Goal: Information Seeking & Learning: Learn about a topic

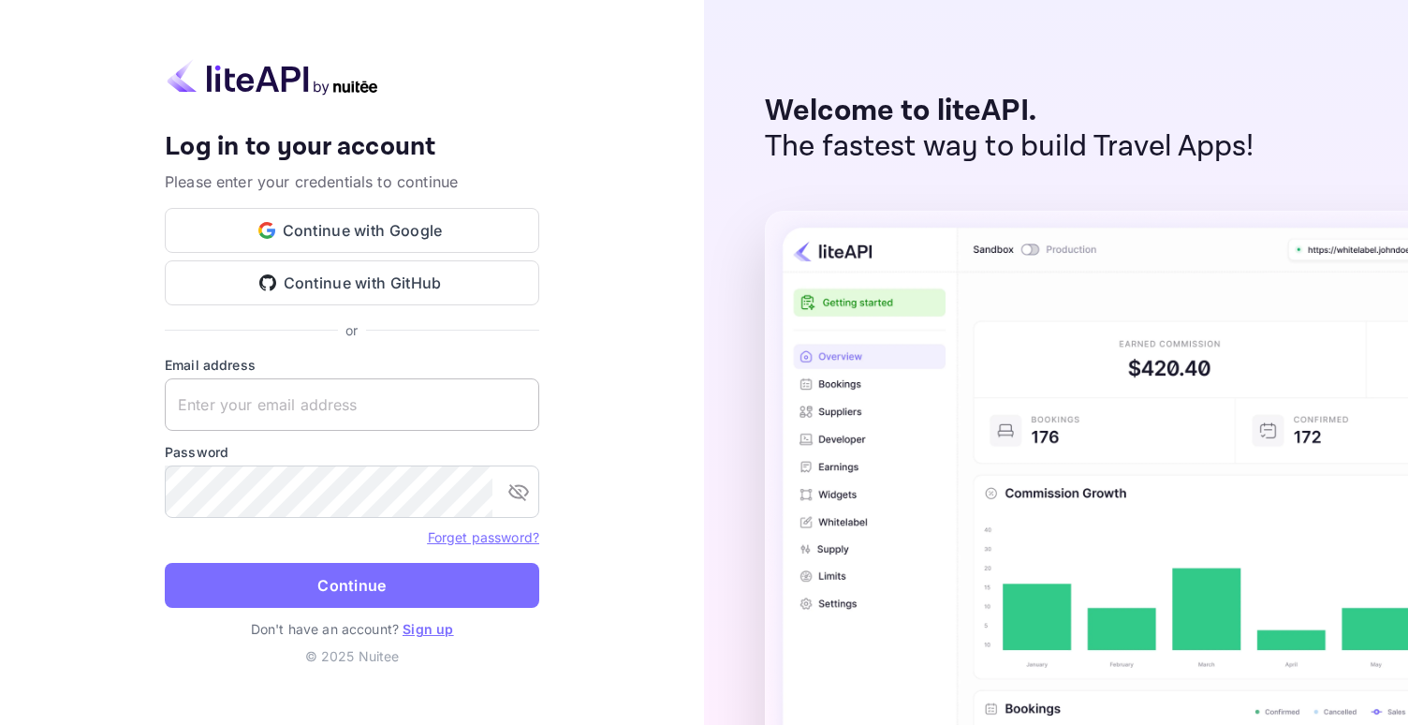
click at [312, 419] on input "text" at bounding box center [352, 404] width 374 height 52
type input "[PERSON_NAME][EMAIL_ADDRESS][DOMAIN_NAME]"
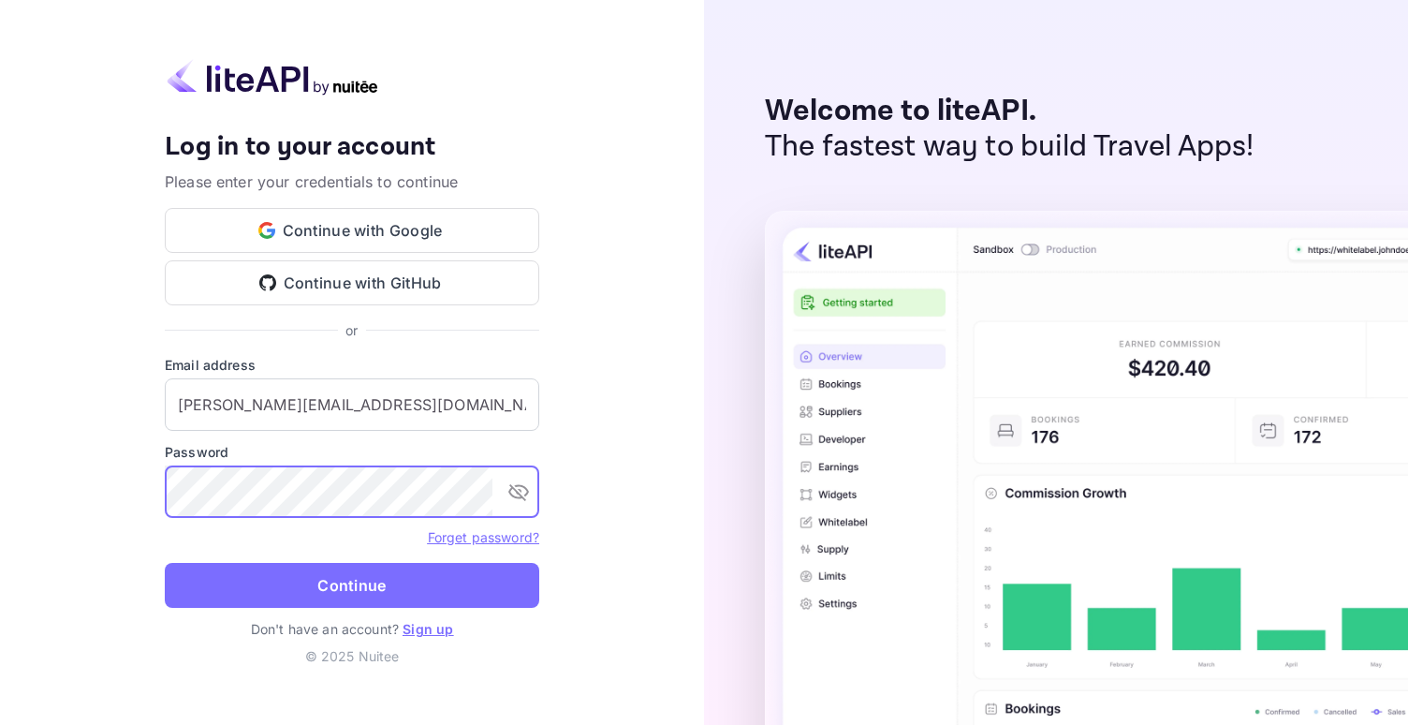
click at [293, 556] on form "Email address [PERSON_NAME][EMAIL_ADDRESS][DOMAIN_NAME] ​ Password ​ Forget pas…" at bounding box center [352, 487] width 374 height 264
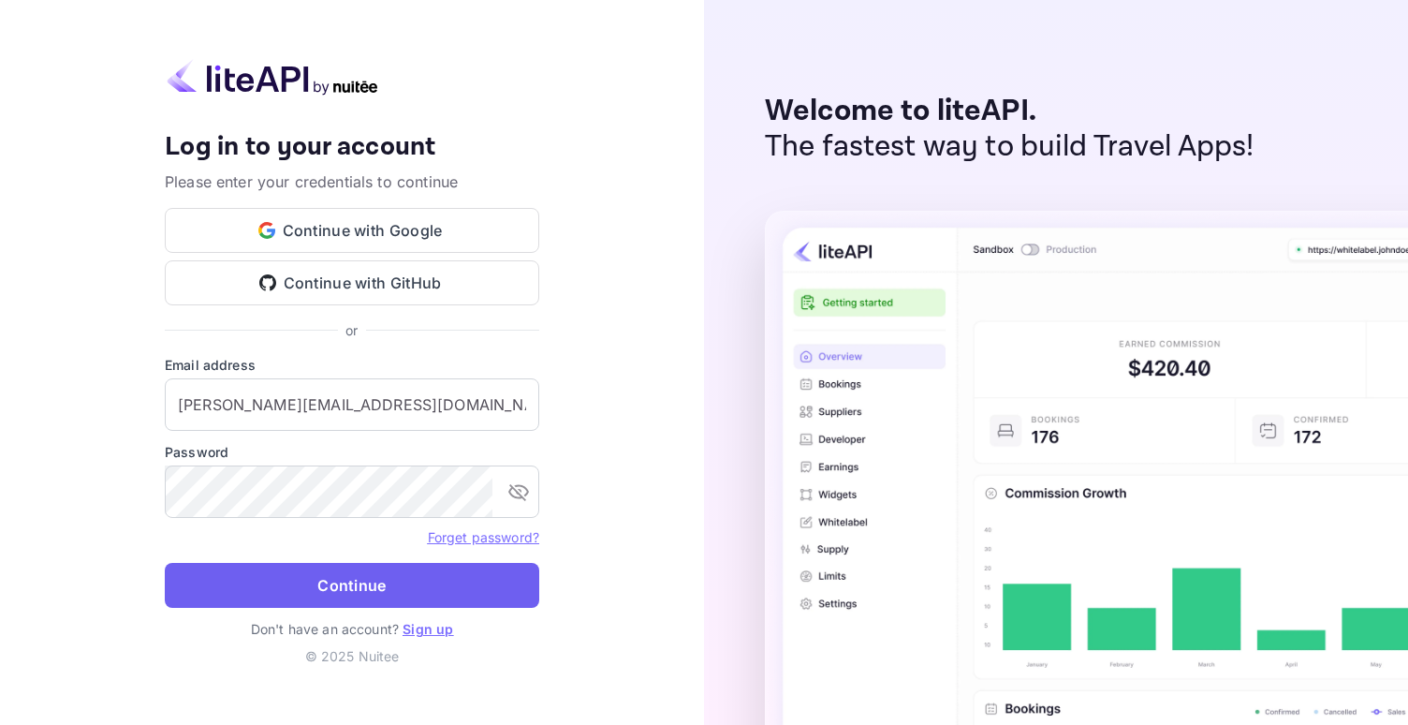
click at [282, 572] on button "Continue" at bounding box center [352, 585] width 374 height 45
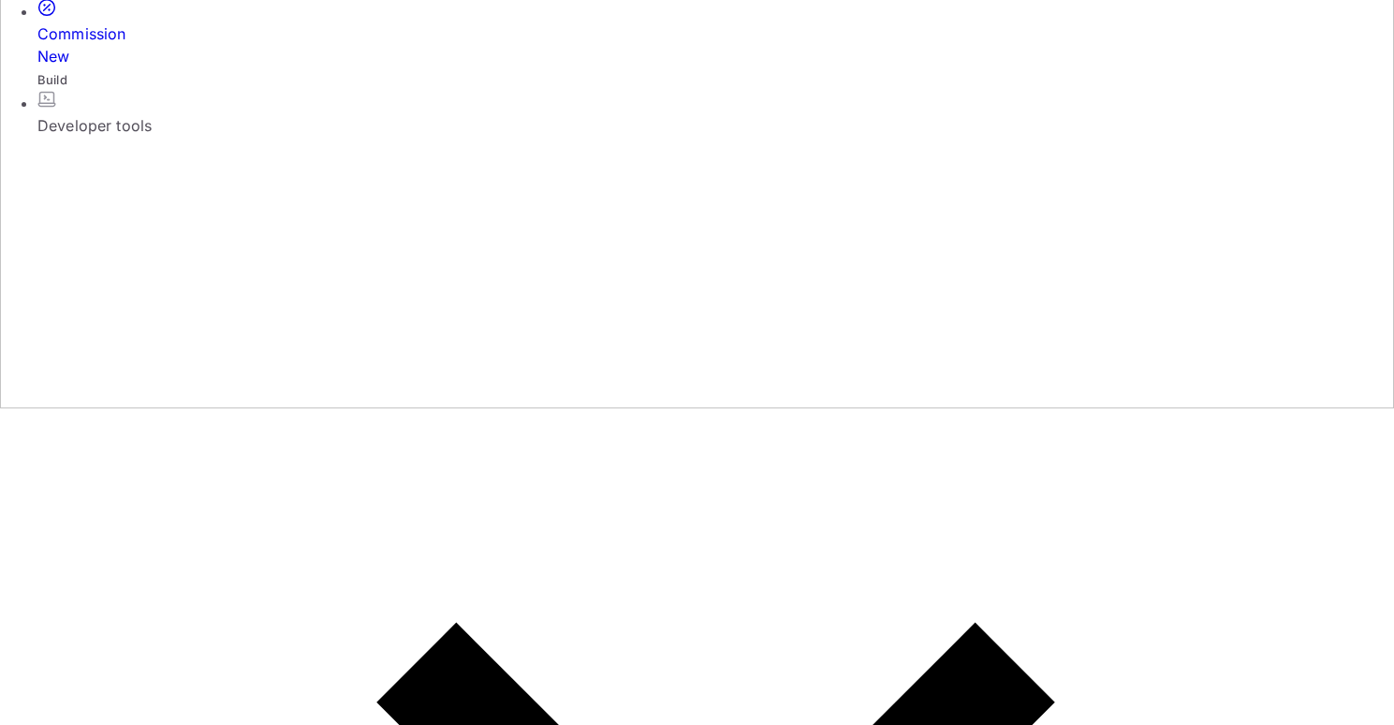
click at [197, 137] on div "Developer tools" at bounding box center [715, 125] width 1356 height 22
